Goal: Transaction & Acquisition: Purchase product/service

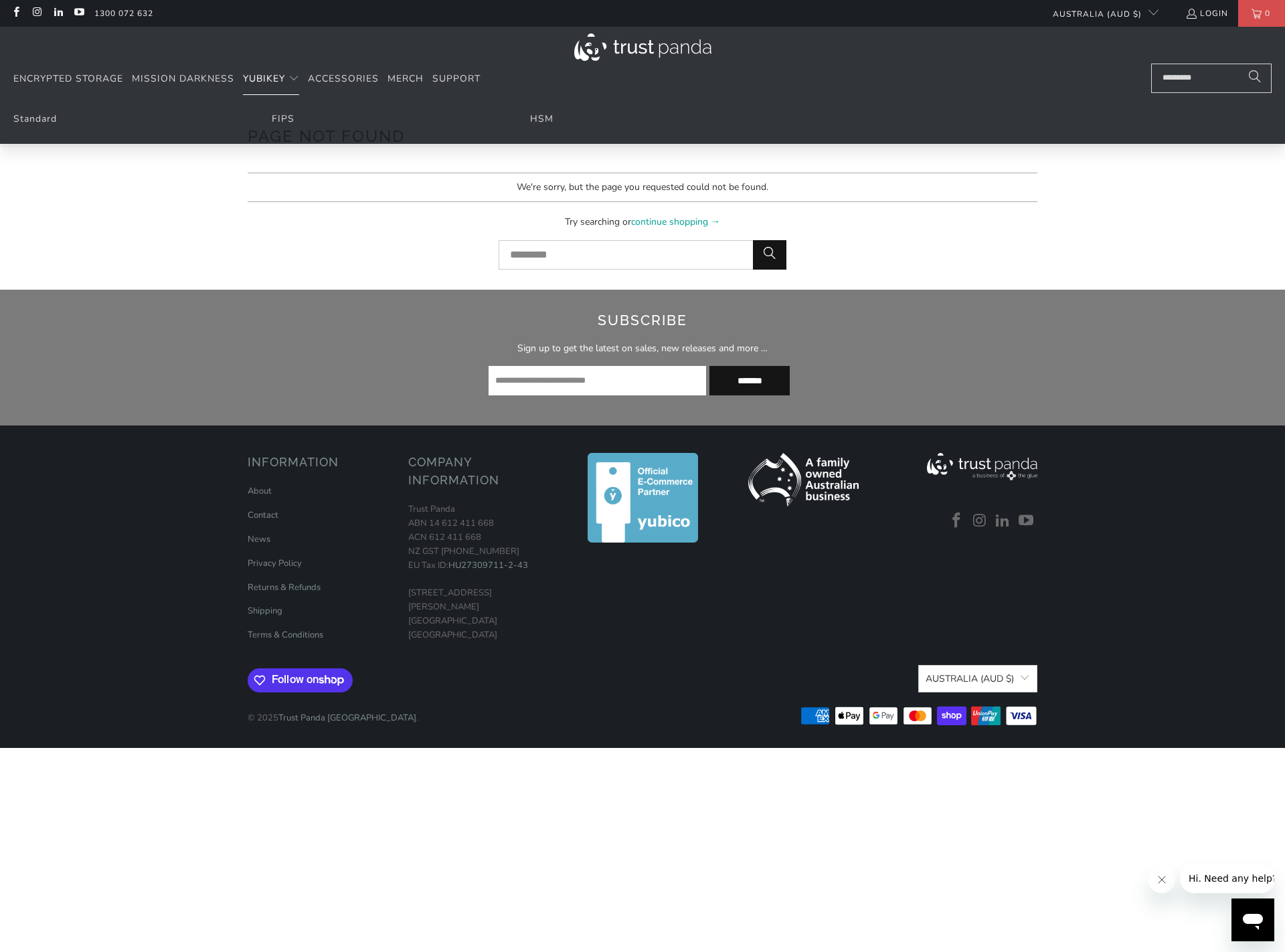
click at [255, 78] on span "YubiKey" at bounding box center [264, 79] width 42 height 13
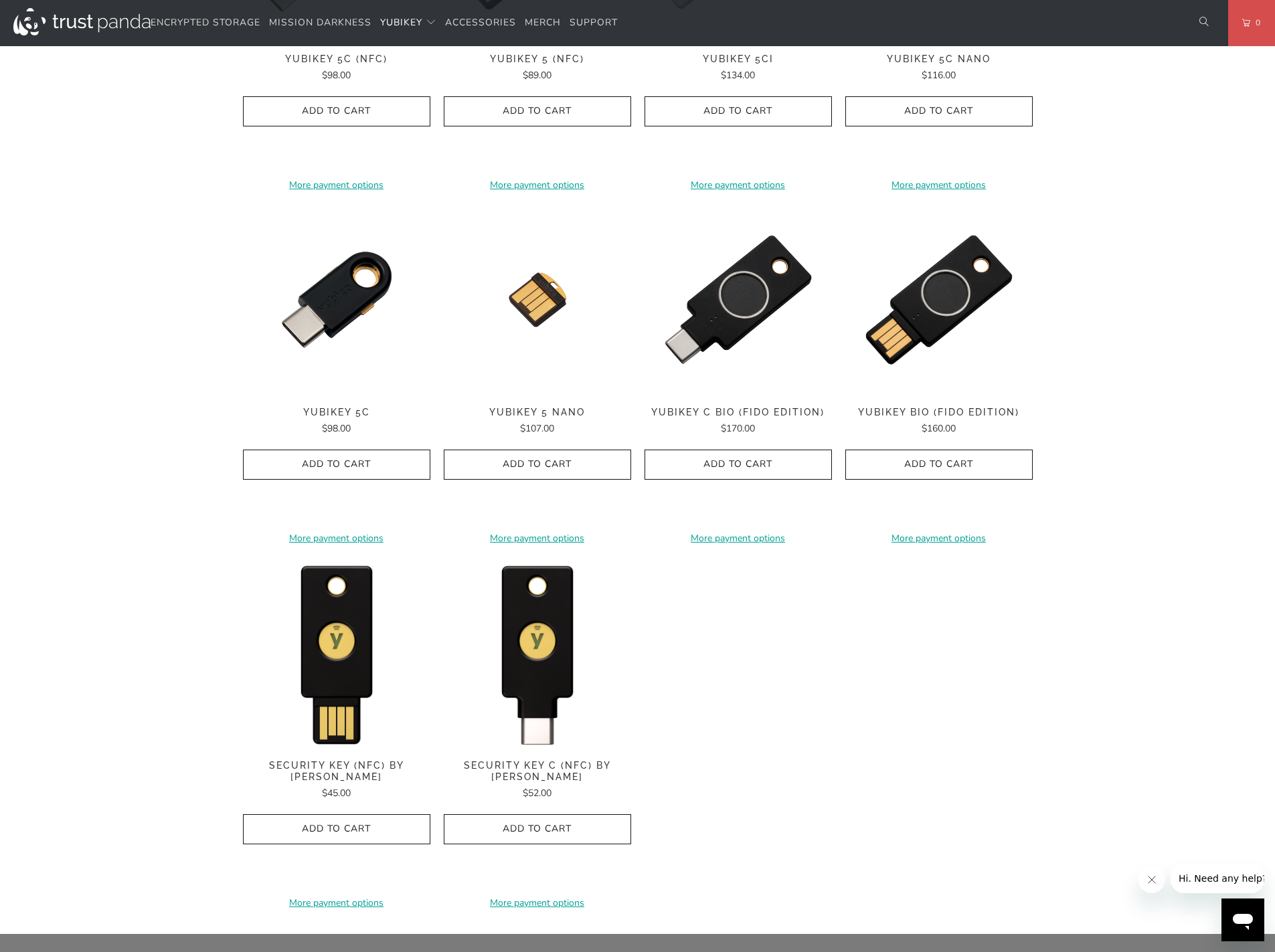
scroll to position [936, 0]
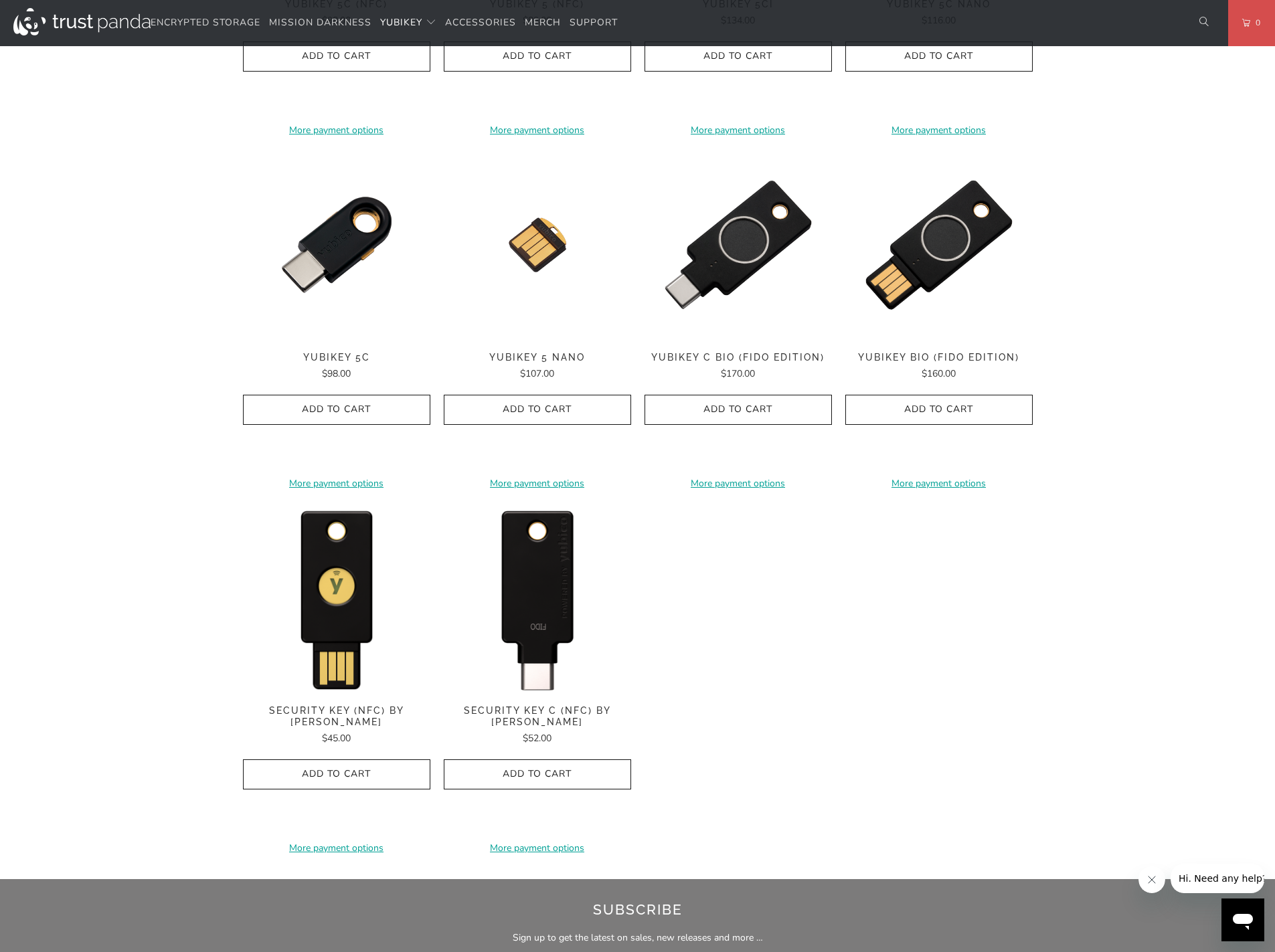
click at [542, 603] on img at bounding box center [537, 598] width 187 height 187
